Goal: Task Accomplishment & Management: Manage account settings

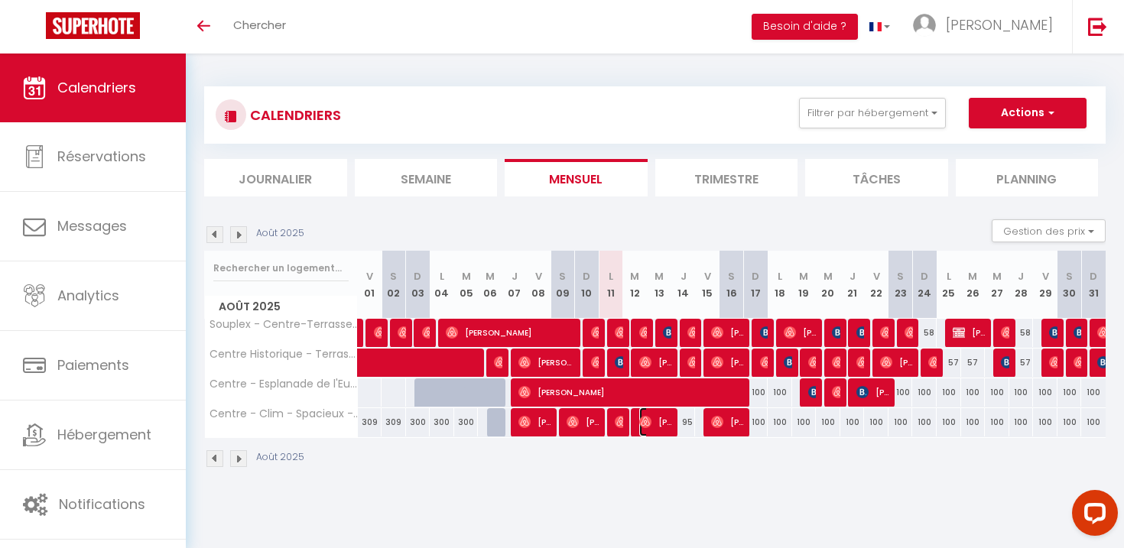
click at [641, 422] on img at bounding box center [645, 422] width 12 height 12
select select "OK"
select select "1"
select select "0"
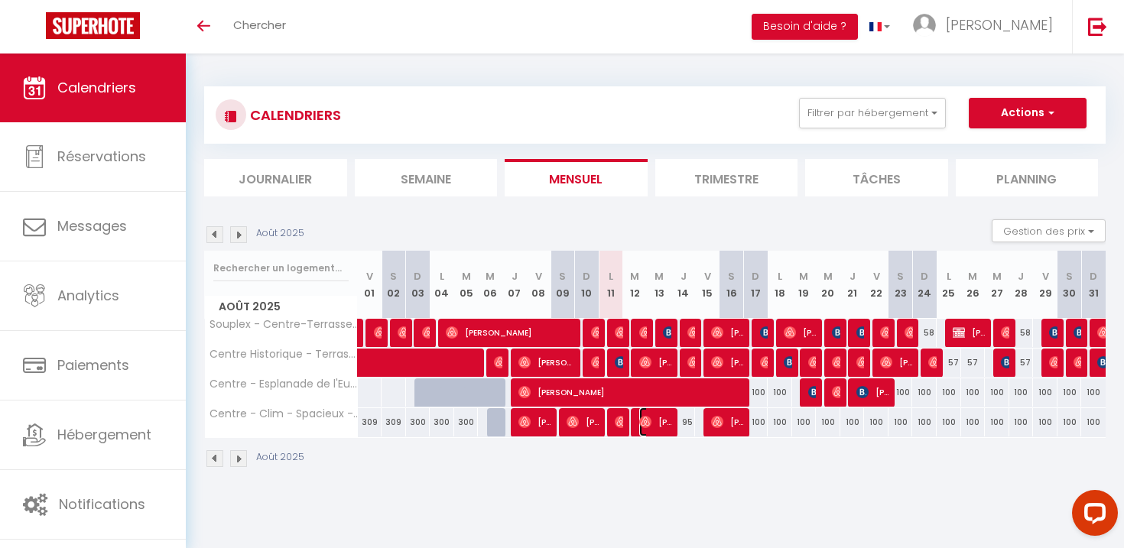
select select "1"
select select
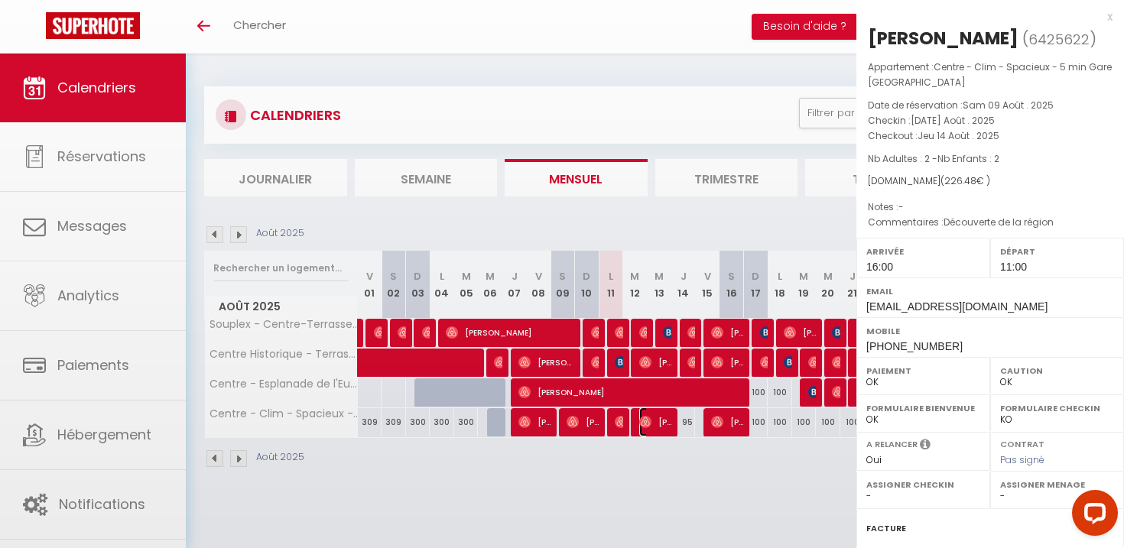
select select "51107"
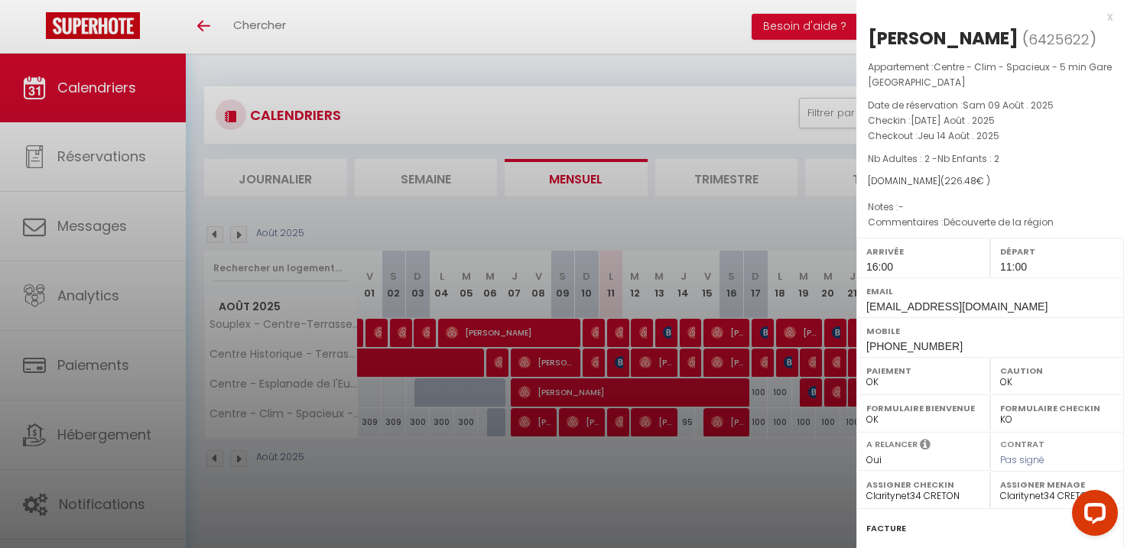
click at [641, 453] on div at bounding box center [562, 274] width 1124 height 548
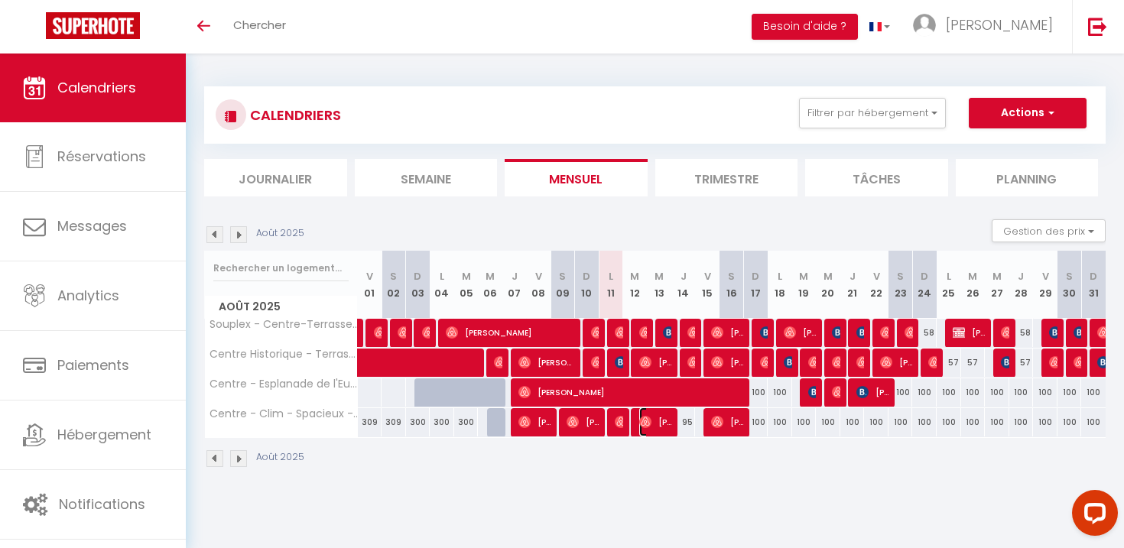
click at [647, 422] on img at bounding box center [645, 422] width 12 height 12
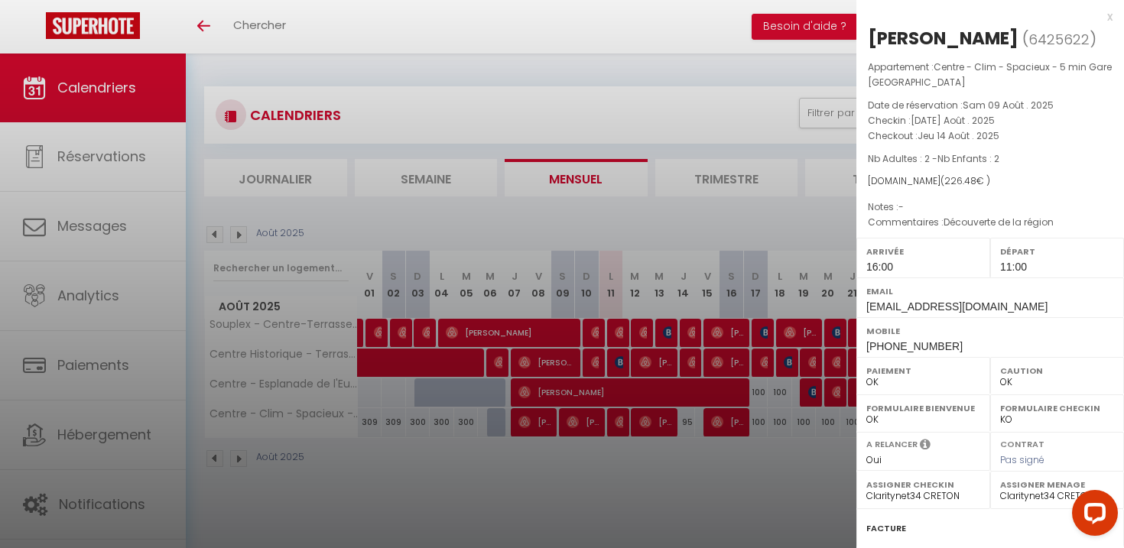
click at [623, 469] on div at bounding box center [562, 274] width 1124 height 548
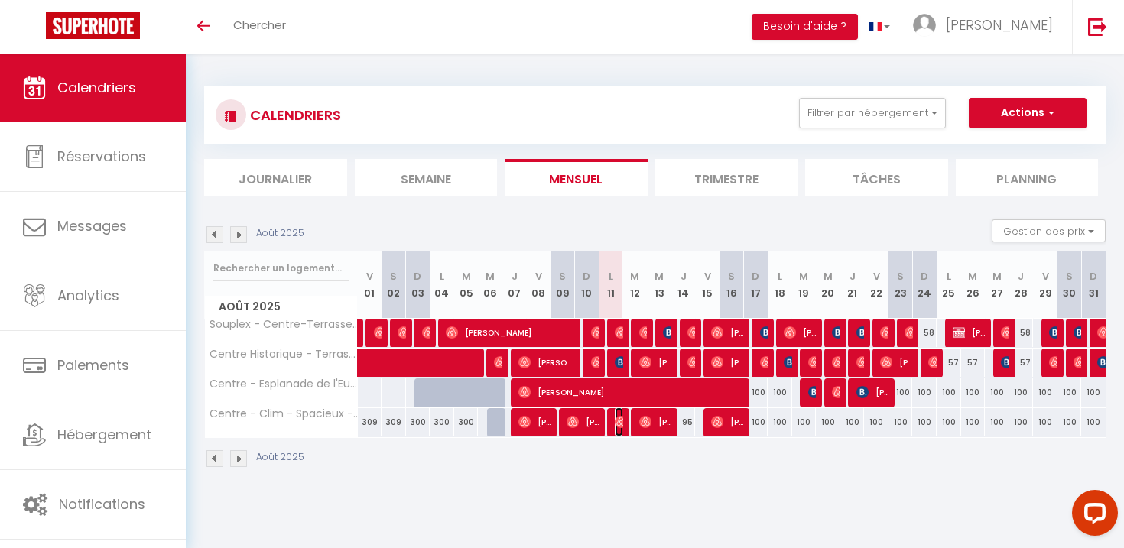
click at [621, 417] on img at bounding box center [621, 422] width 12 height 12
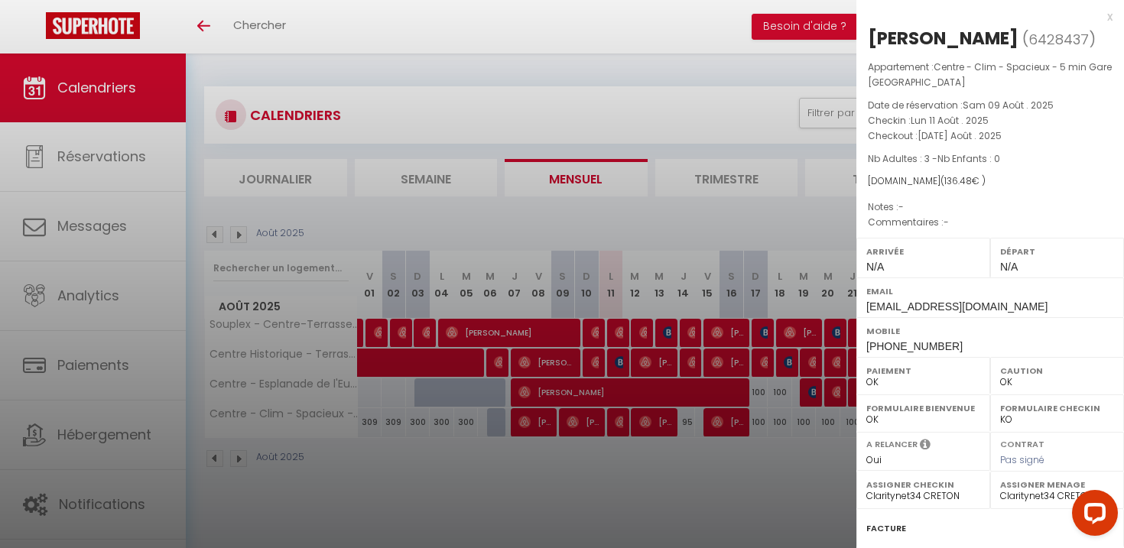
click at [615, 461] on div at bounding box center [562, 274] width 1124 height 548
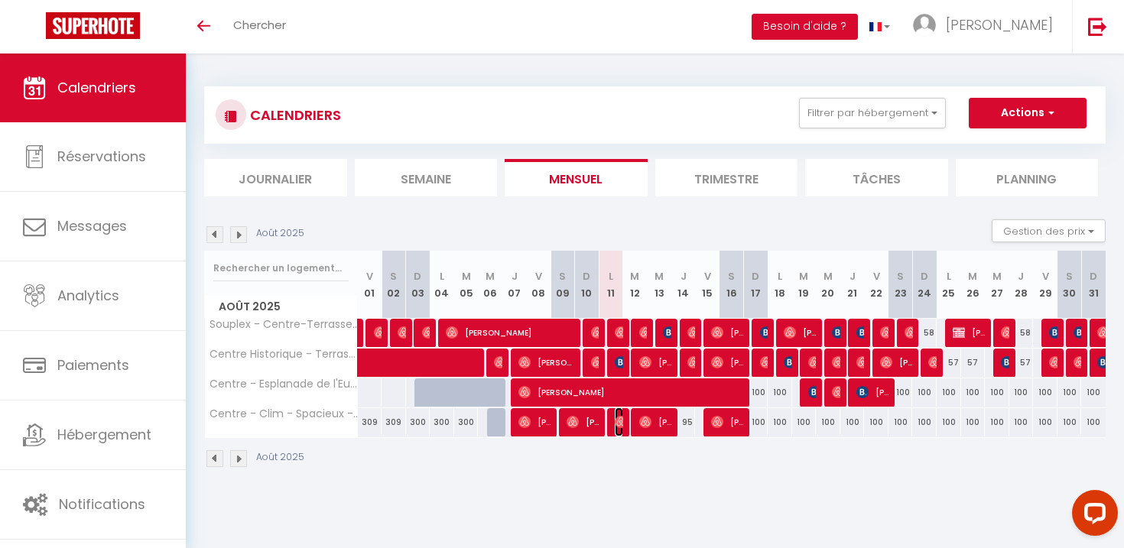
click at [619, 432] on span "[PERSON_NAME]" at bounding box center [619, 421] width 8 height 29
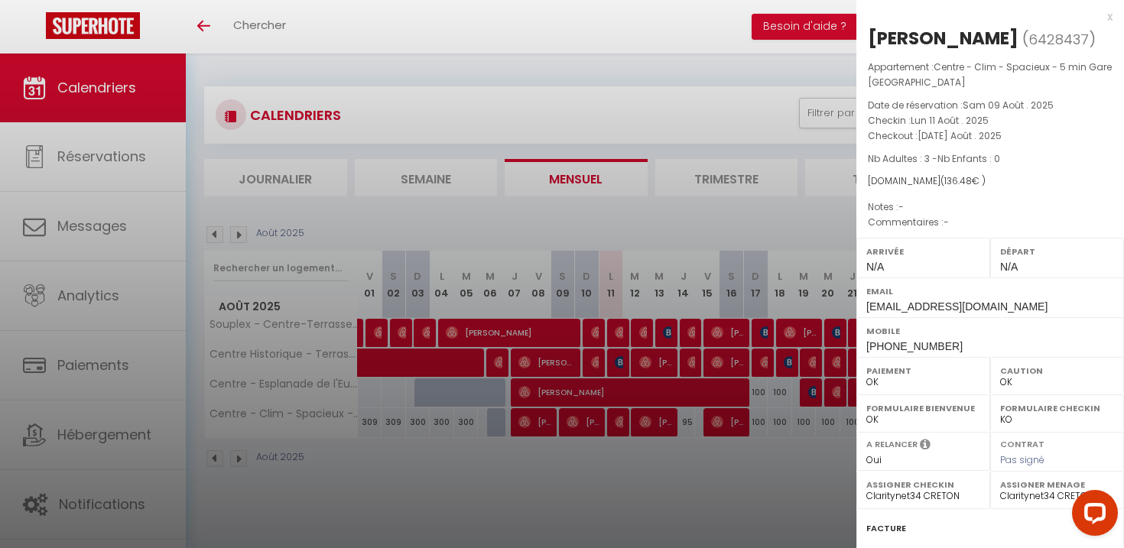
click at [625, 459] on div at bounding box center [562, 274] width 1124 height 548
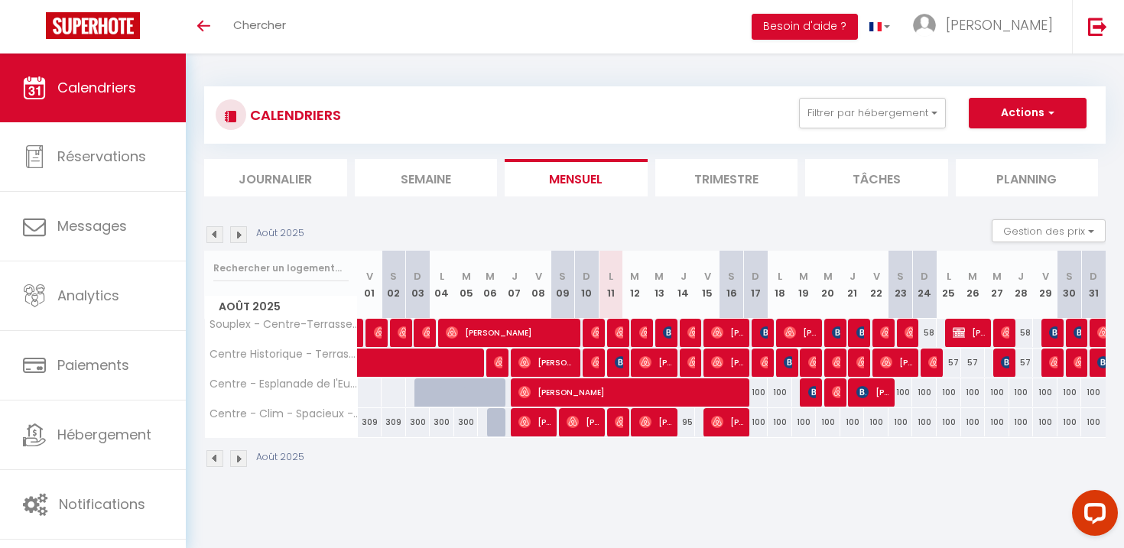
click at [217, 242] on img at bounding box center [214, 234] width 17 height 17
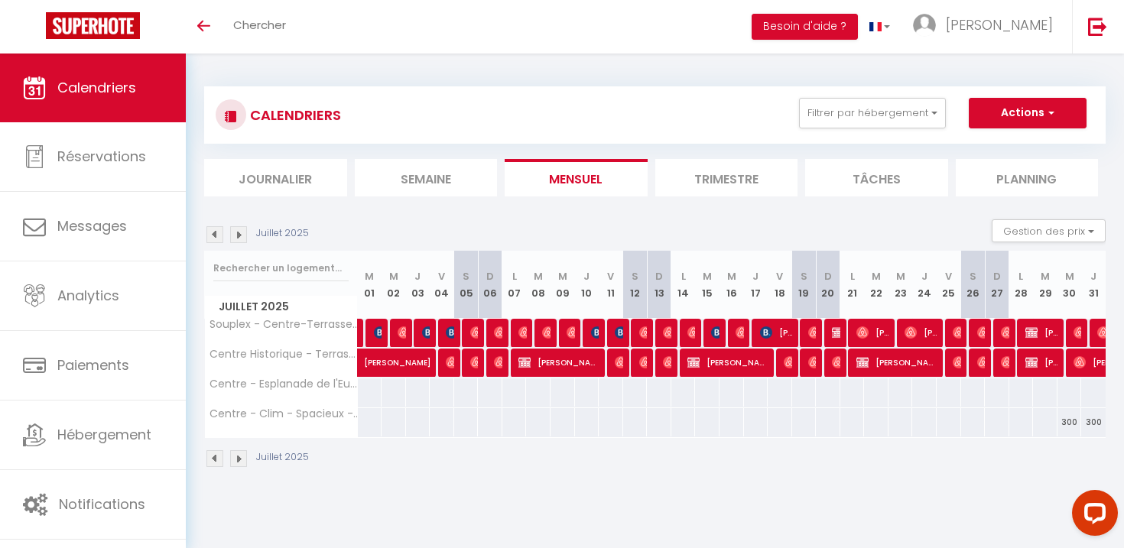
click at [217, 242] on img at bounding box center [214, 234] width 17 height 17
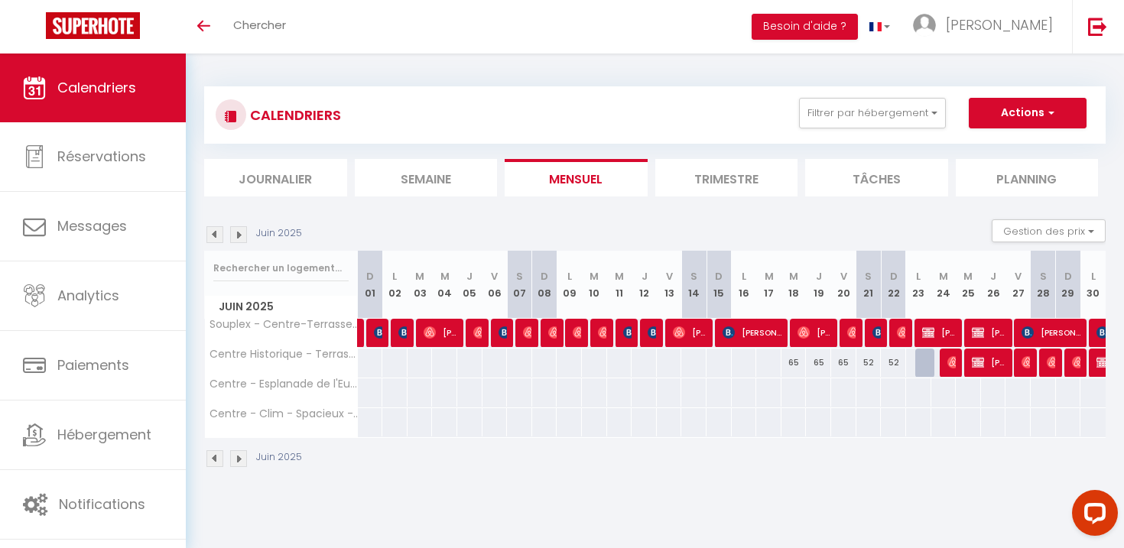
click at [245, 234] on img at bounding box center [238, 234] width 17 height 17
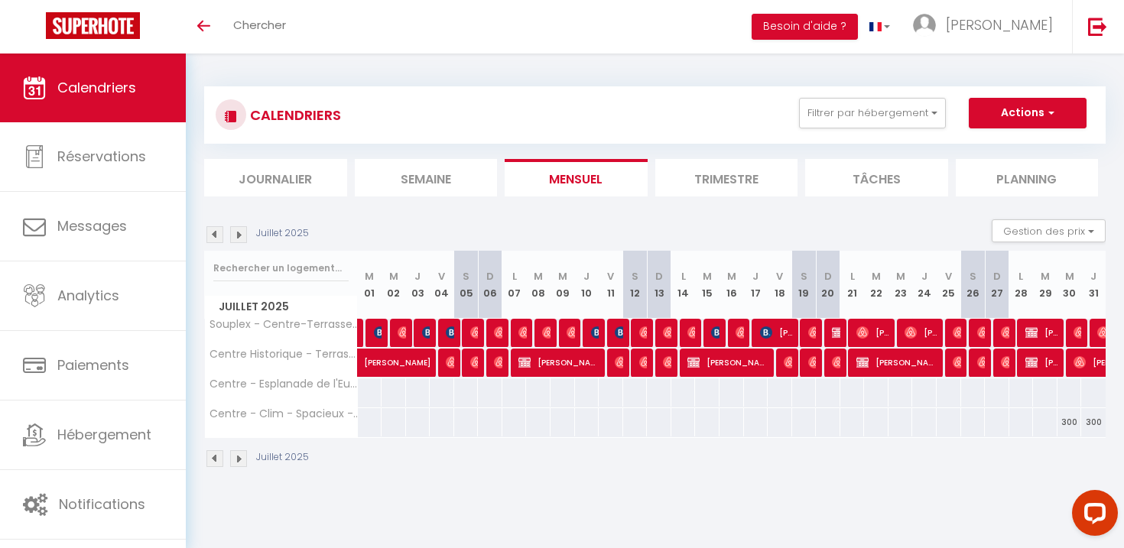
click at [245, 234] on img at bounding box center [238, 234] width 17 height 17
